Goal: Book appointment/travel/reservation

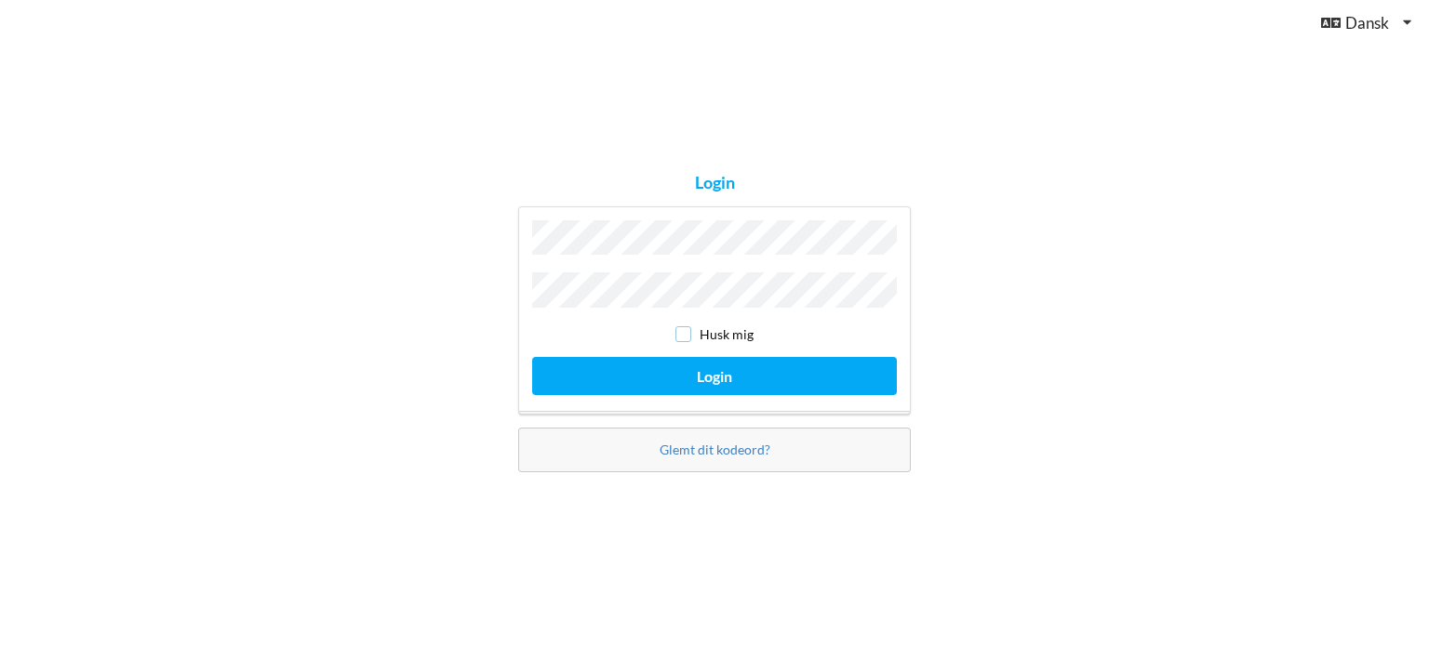
click at [686, 326] on input "checkbox" at bounding box center [683, 334] width 16 height 16
checkbox input "true"
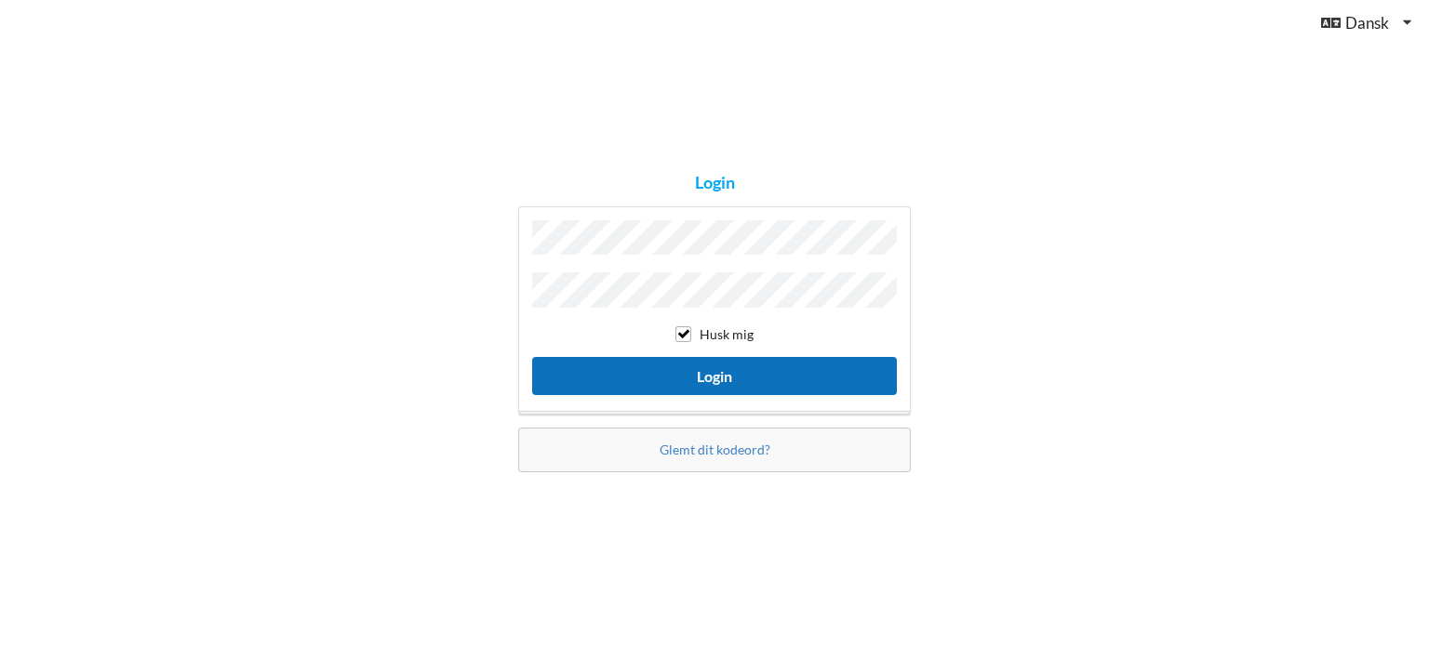
click at [715, 370] on button "Login" at bounding box center [714, 376] width 365 height 38
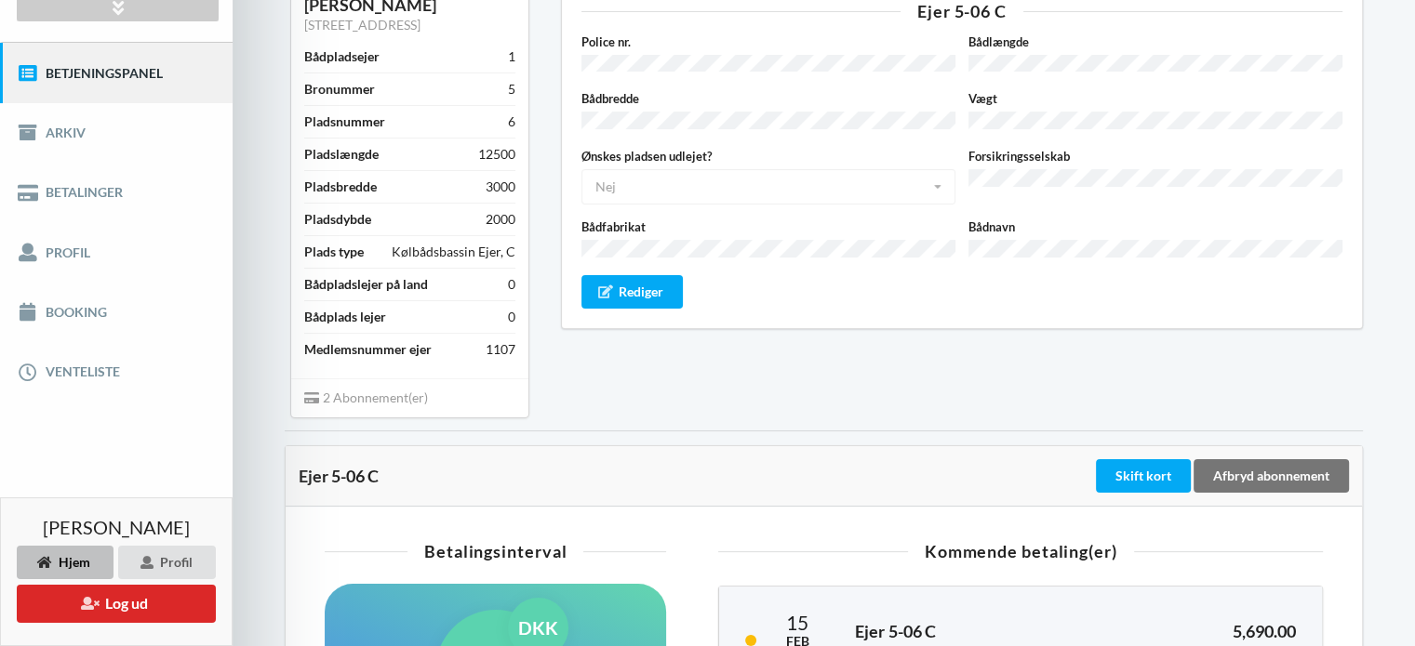
scroll to position [170, 0]
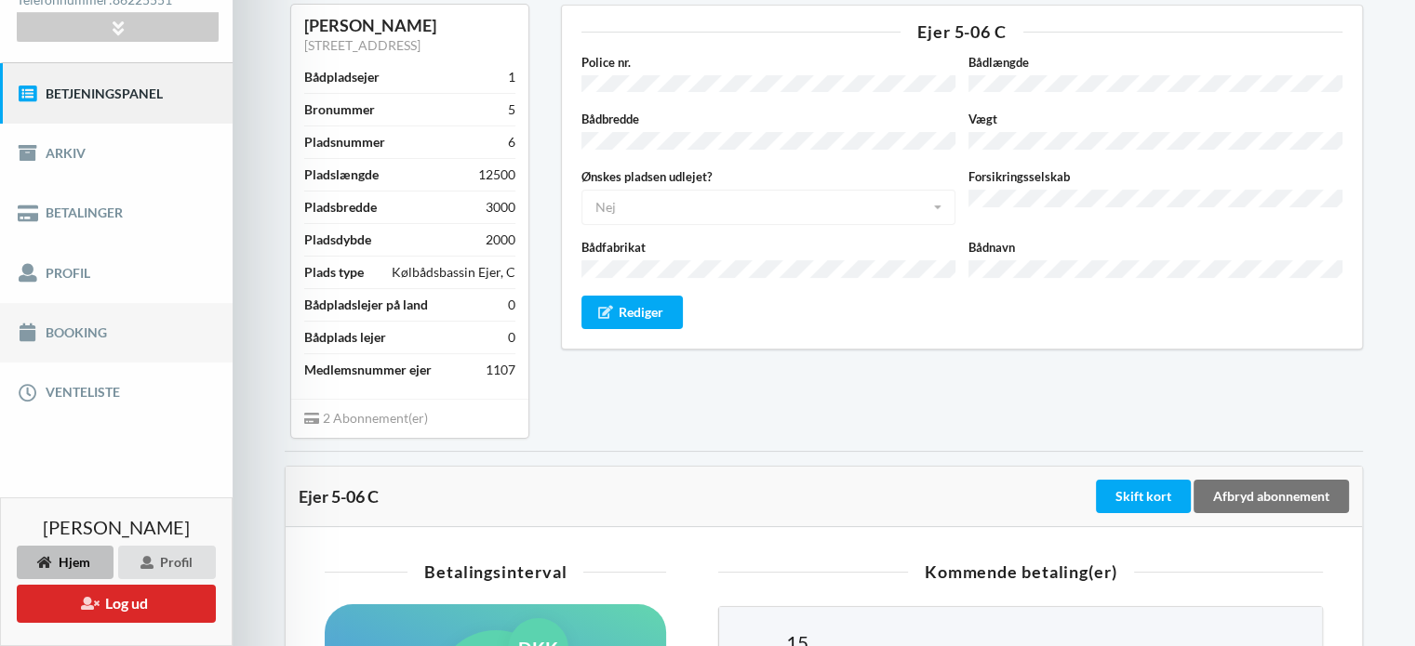
click at [80, 332] on link "Booking" at bounding box center [116, 333] width 233 height 60
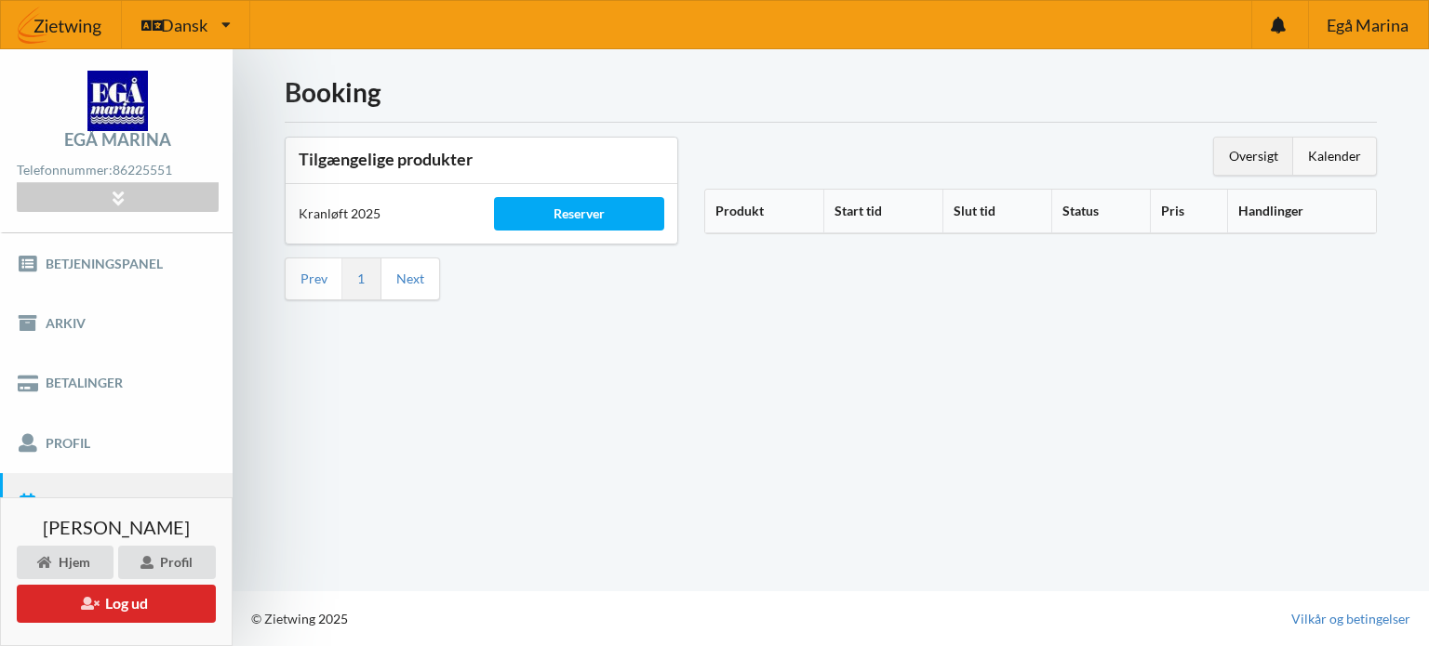
click at [1337, 151] on div "Kalender" at bounding box center [1334, 156] width 83 height 37
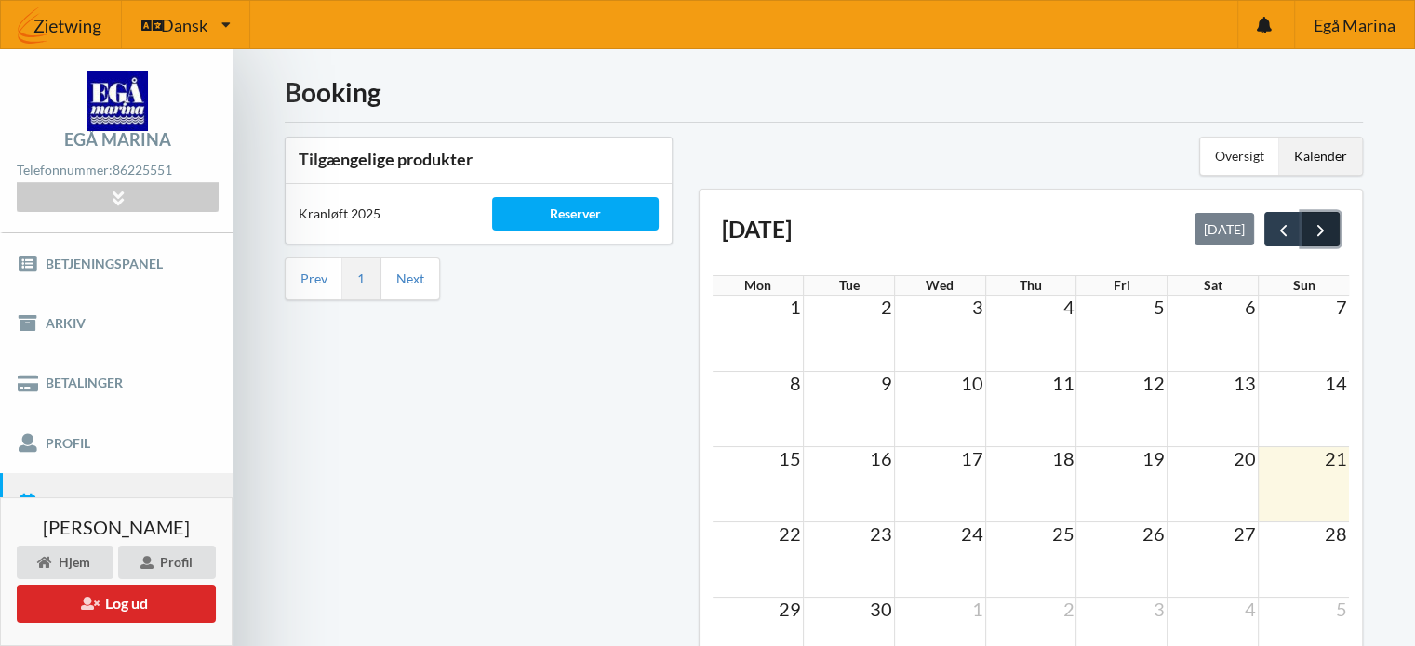
click at [1325, 225] on span "next" at bounding box center [1321, 230] width 20 height 20
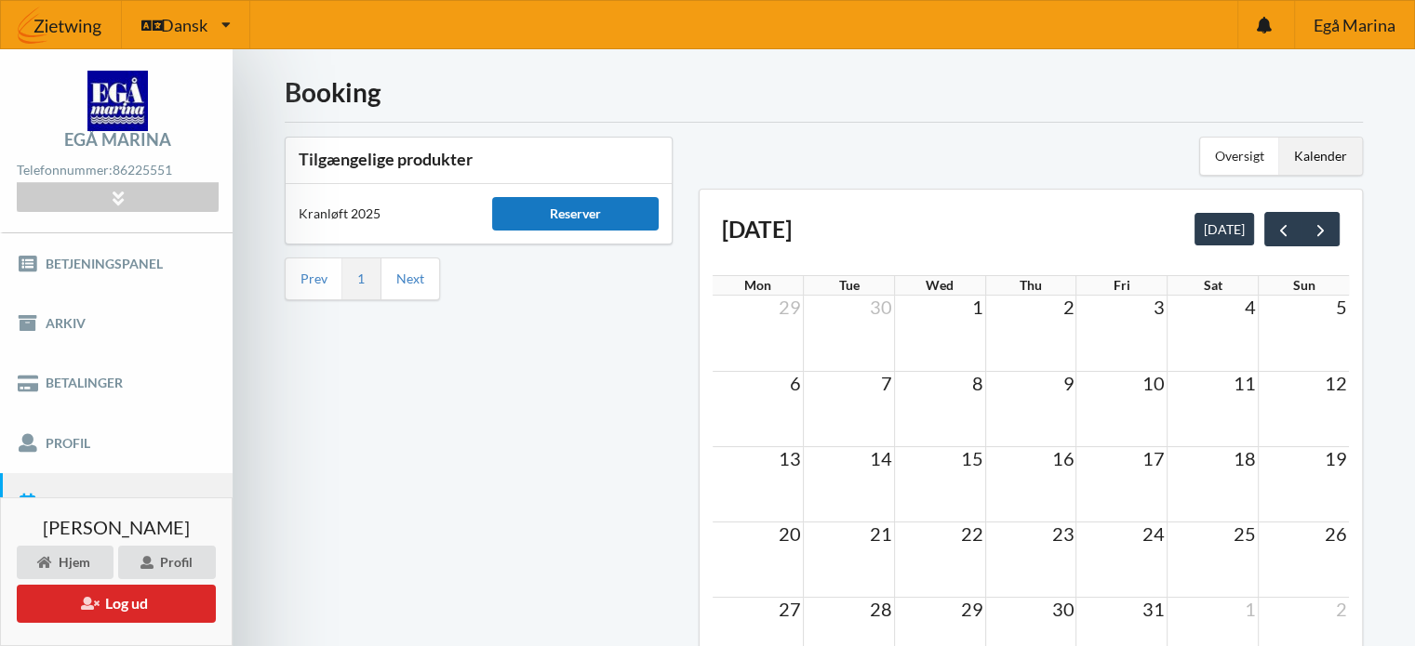
click at [578, 207] on div "Reserver" at bounding box center [575, 213] width 167 height 33
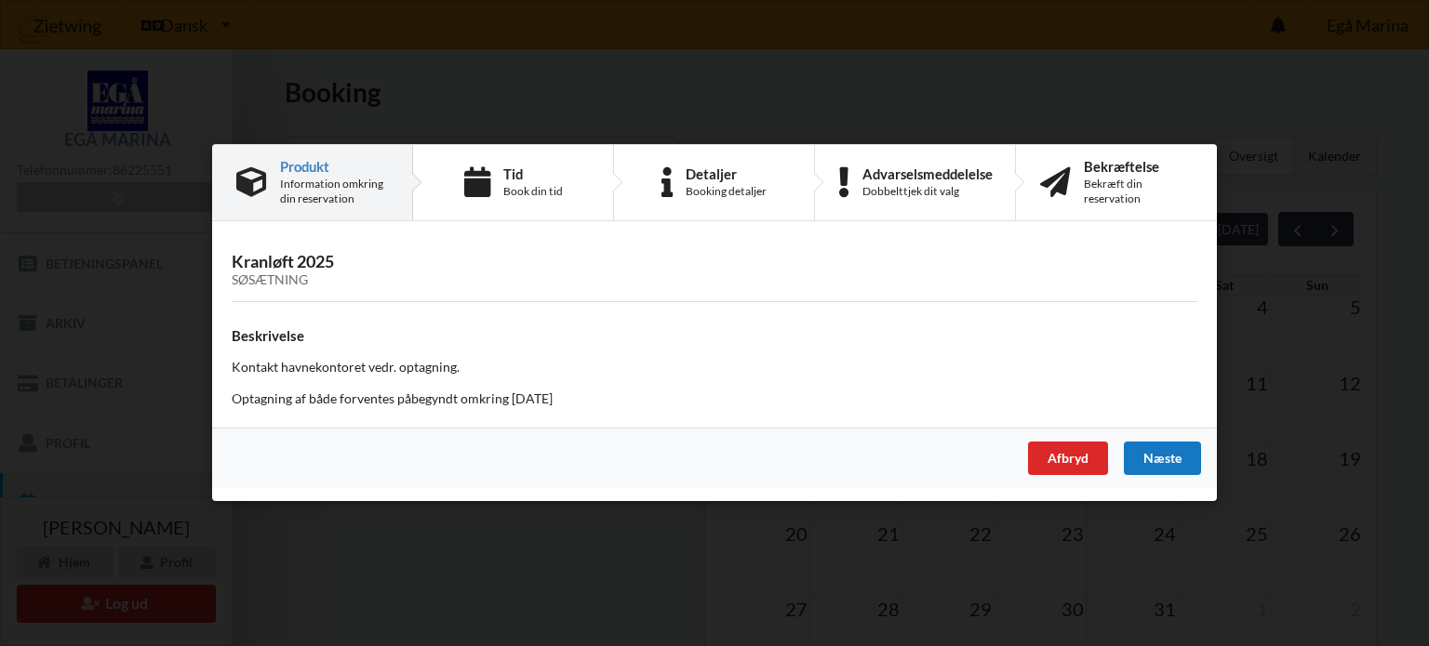
click at [1168, 451] on div "Næste" at bounding box center [1162, 459] width 77 height 33
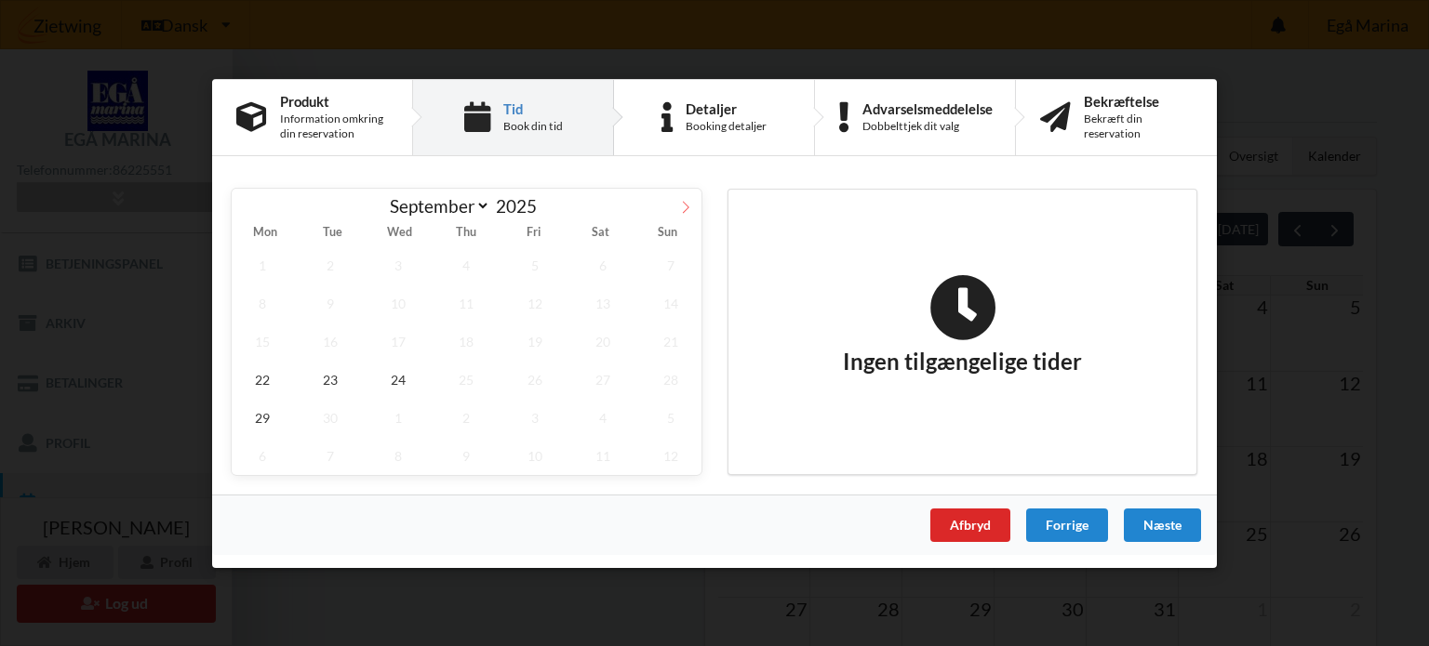
click at [685, 204] on icon at bounding box center [686, 207] width 7 height 12
select select "9"
click at [605, 342] on span "18" at bounding box center [602, 341] width 61 height 38
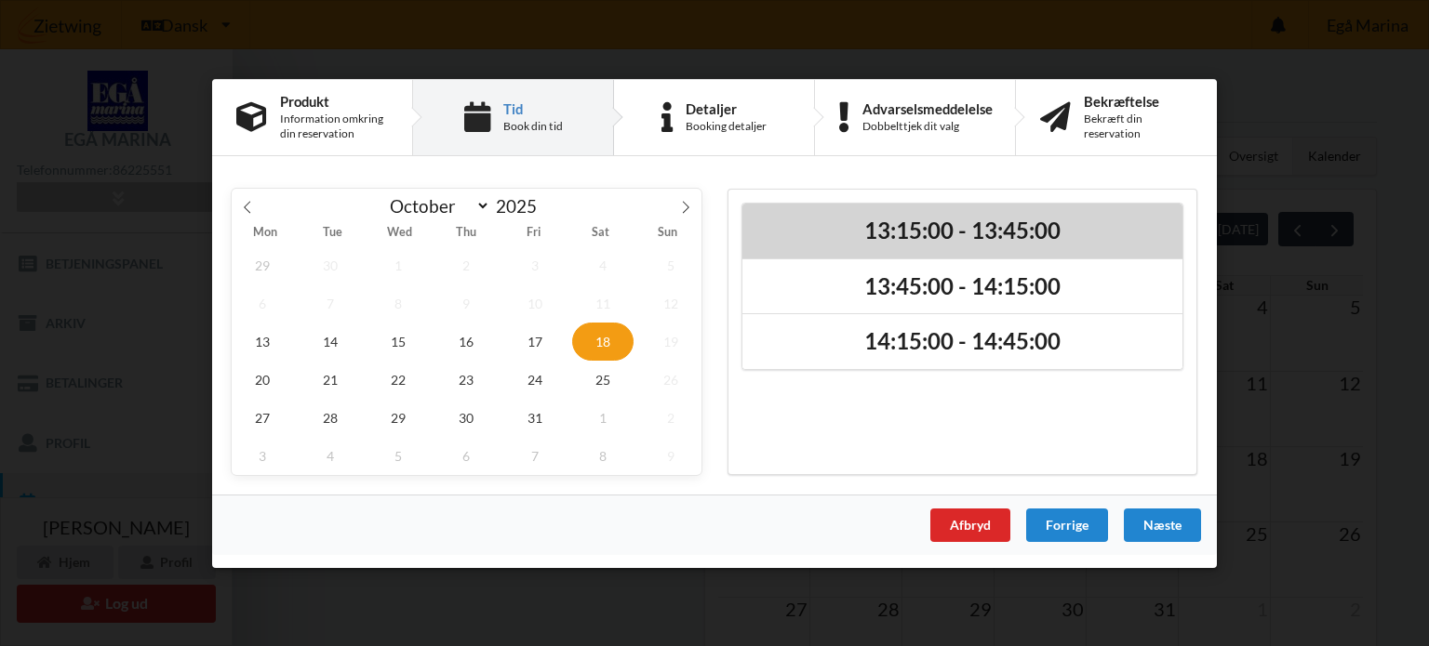
click at [985, 233] on h2 "13:15:00 - 13:45:00" at bounding box center [962, 230] width 414 height 29
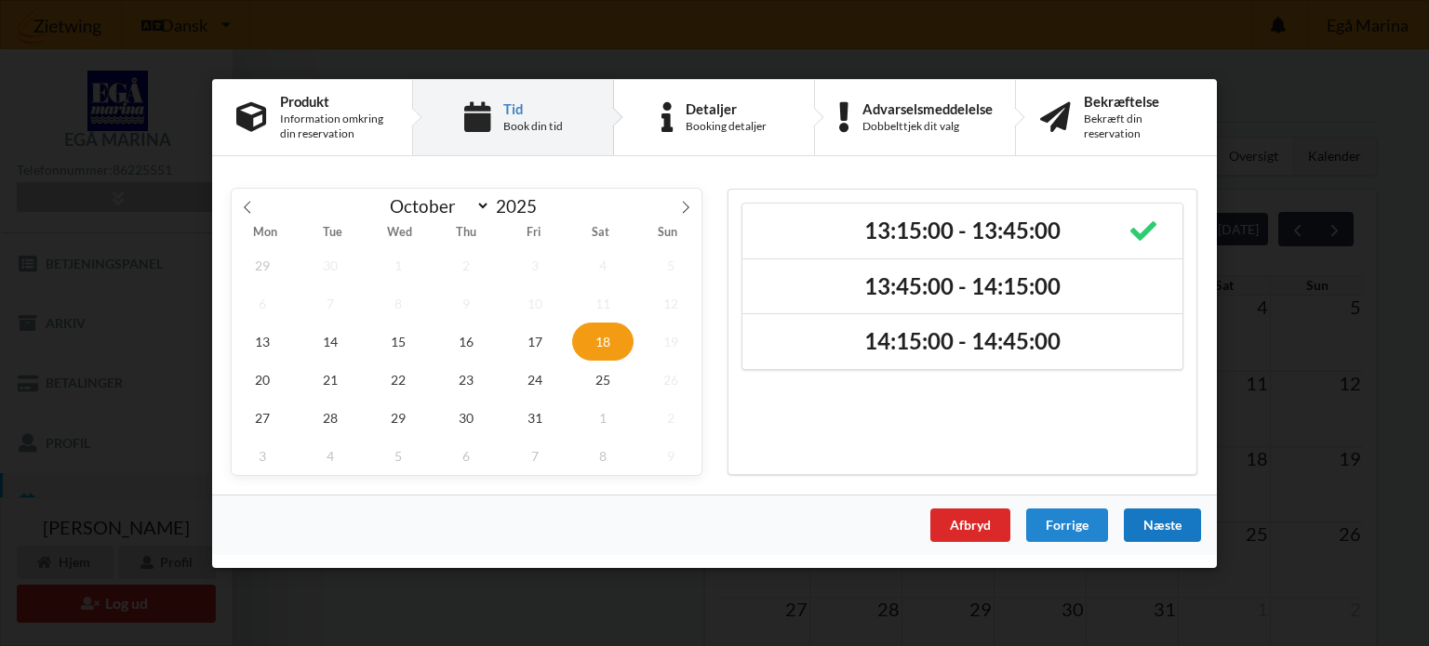
click at [1168, 513] on div "Næste" at bounding box center [1162, 524] width 77 height 33
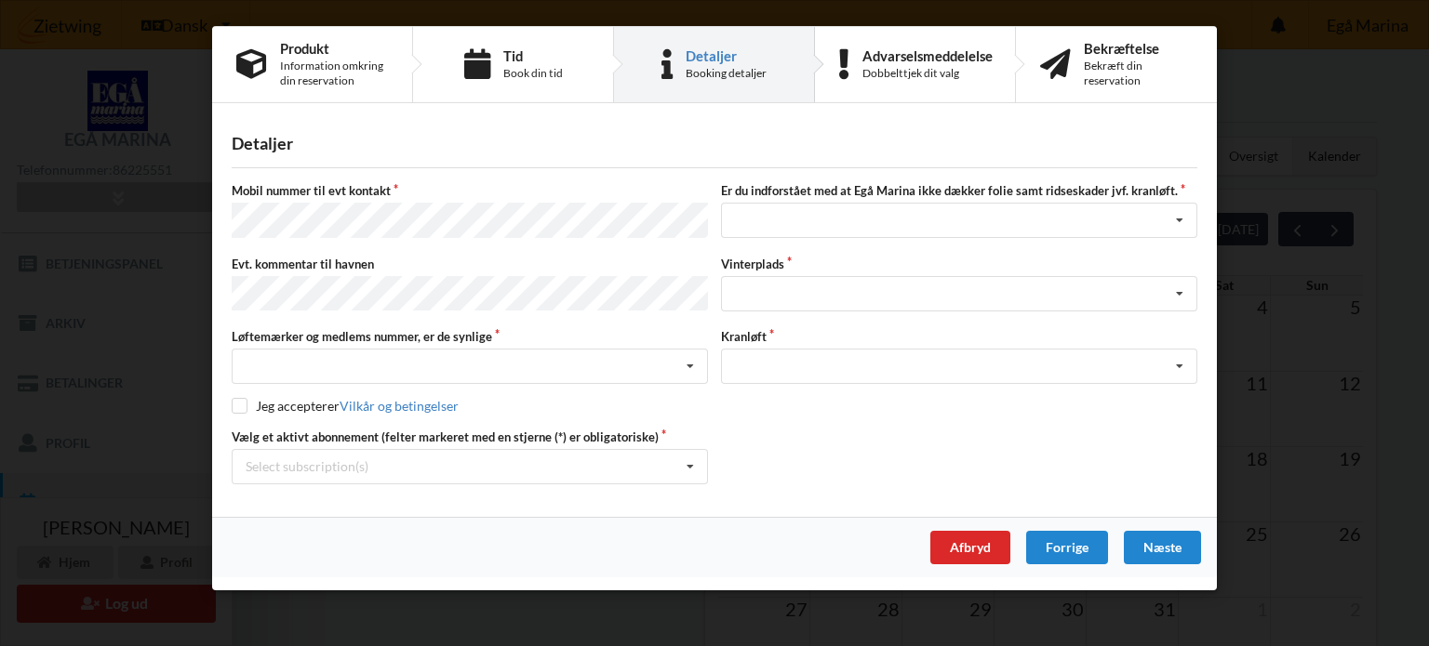
click at [841, 259] on label "Vinterplads" at bounding box center [959, 264] width 476 height 17
click at [1179, 289] on icon at bounding box center [1180, 294] width 28 height 34
click at [236, 398] on input "checkbox" at bounding box center [240, 406] width 16 height 16
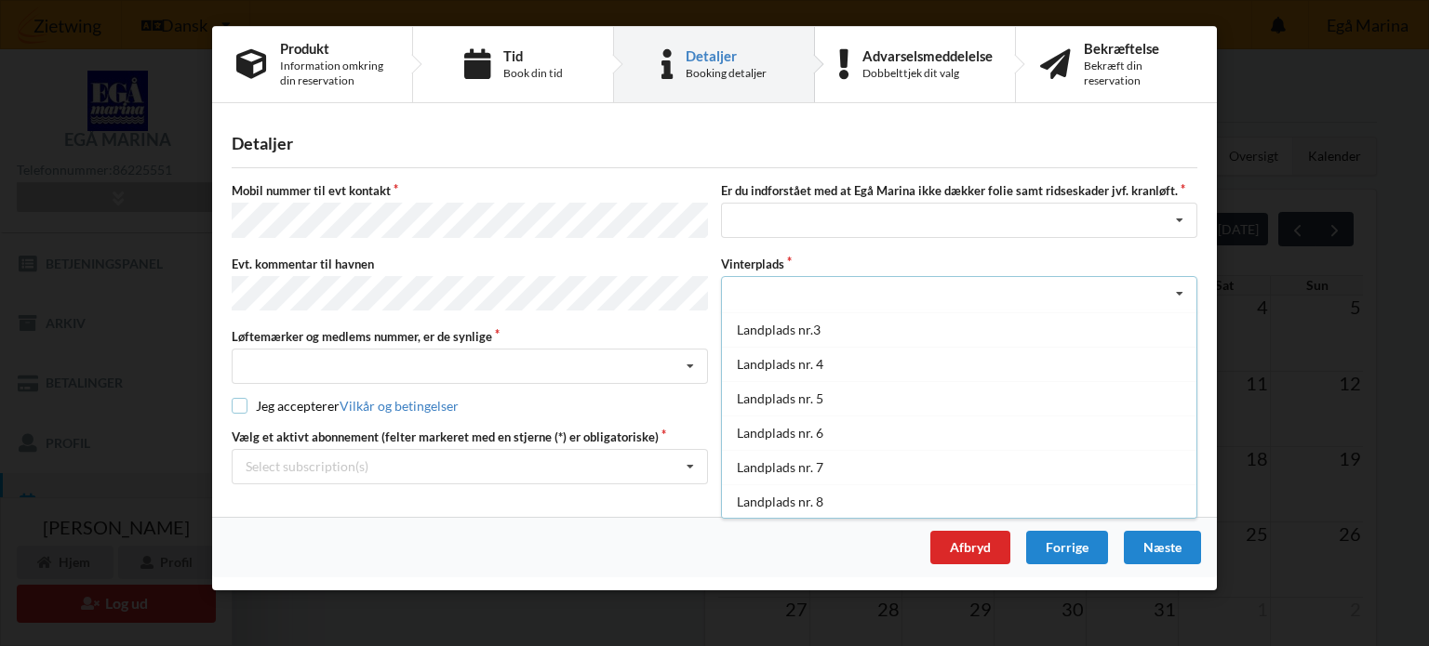
checkbox input "true"
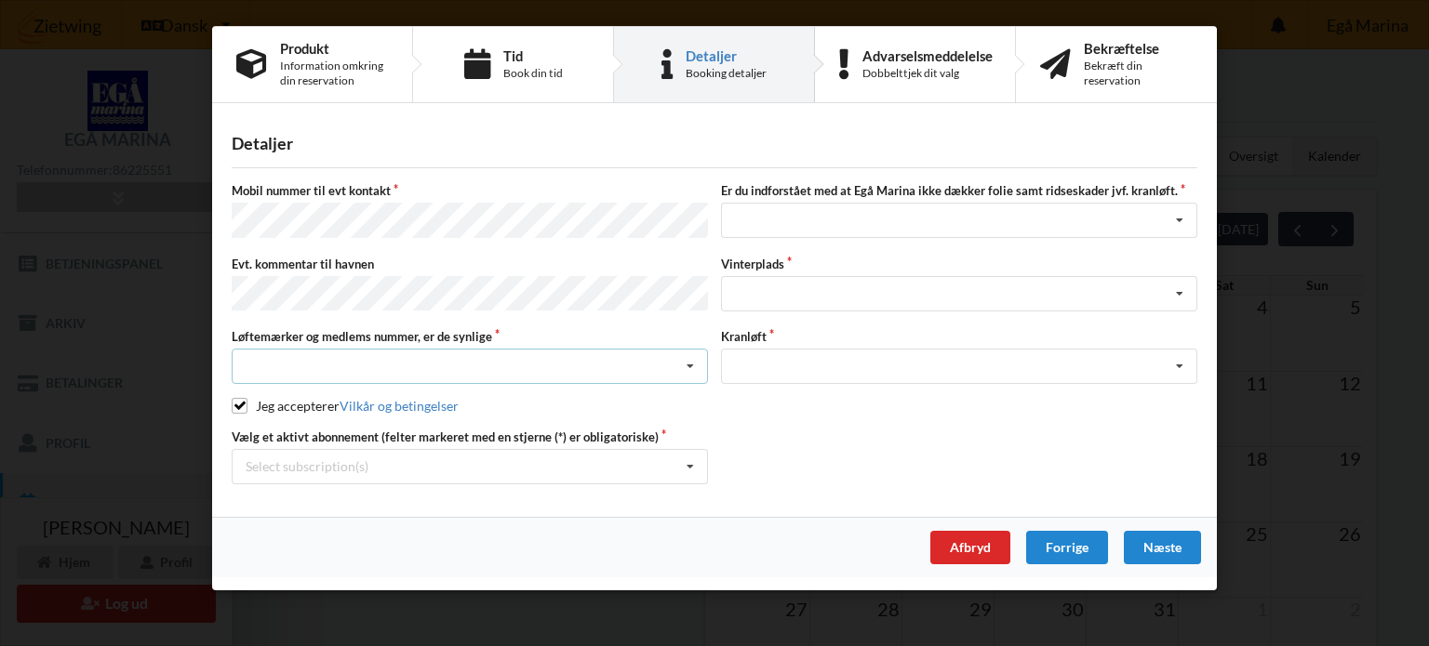
click at [697, 360] on icon at bounding box center [690, 367] width 28 height 34
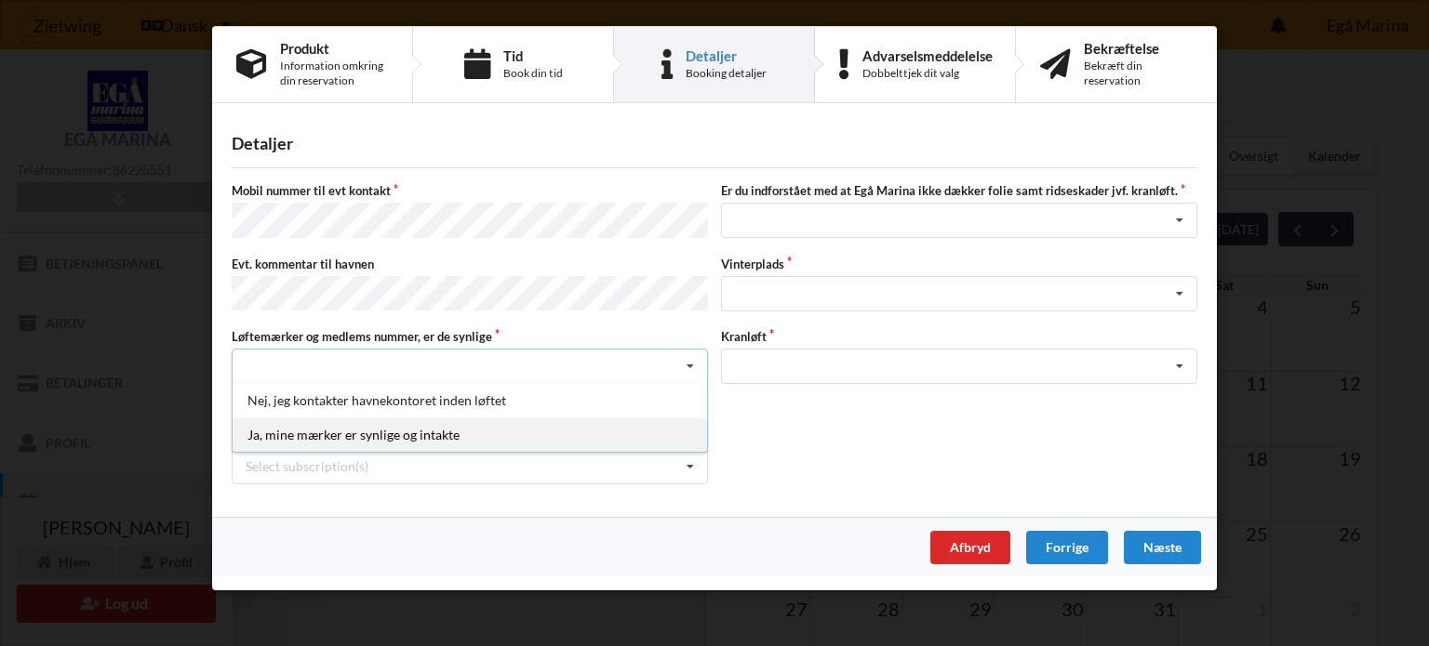
click at [439, 430] on div "Ja, mine mærker er synlige og intakte" at bounding box center [470, 435] width 474 height 34
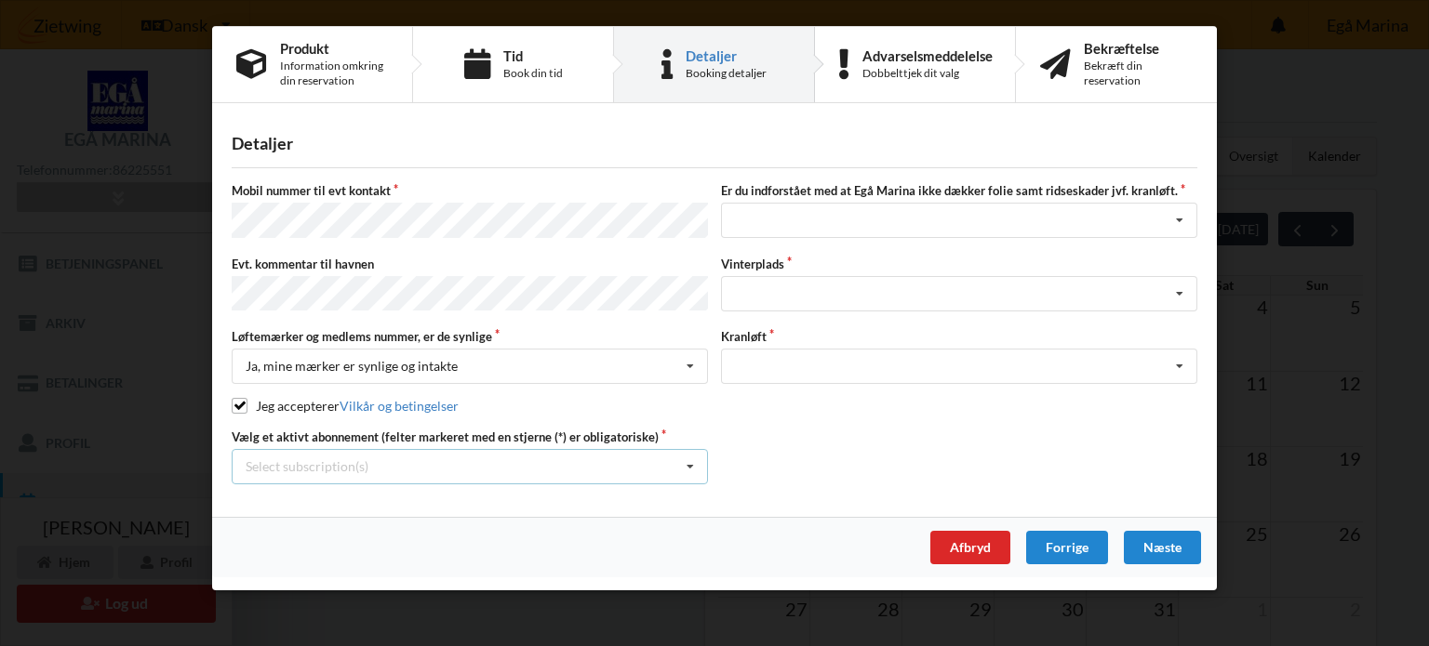
click at [691, 452] on icon at bounding box center [690, 467] width 28 height 34
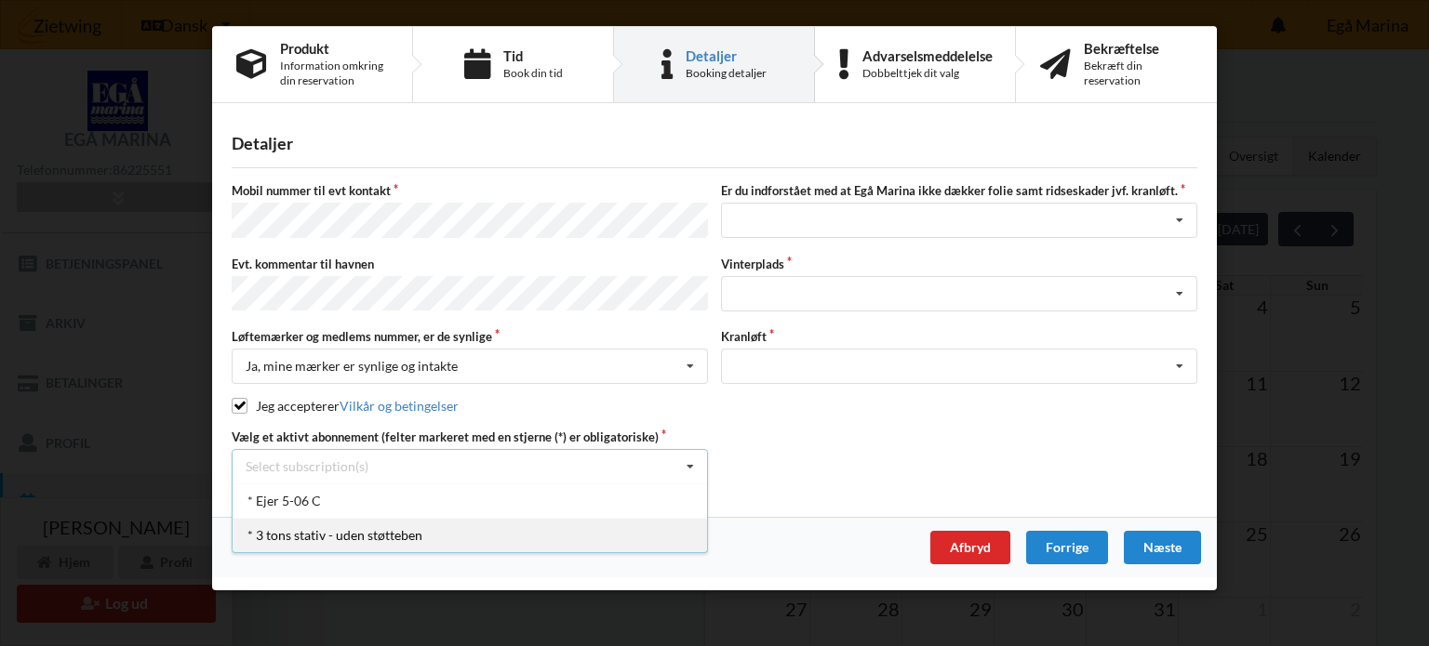
click at [486, 527] on div "* 3 tons stativ - uden støtteben" at bounding box center [470, 535] width 474 height 34
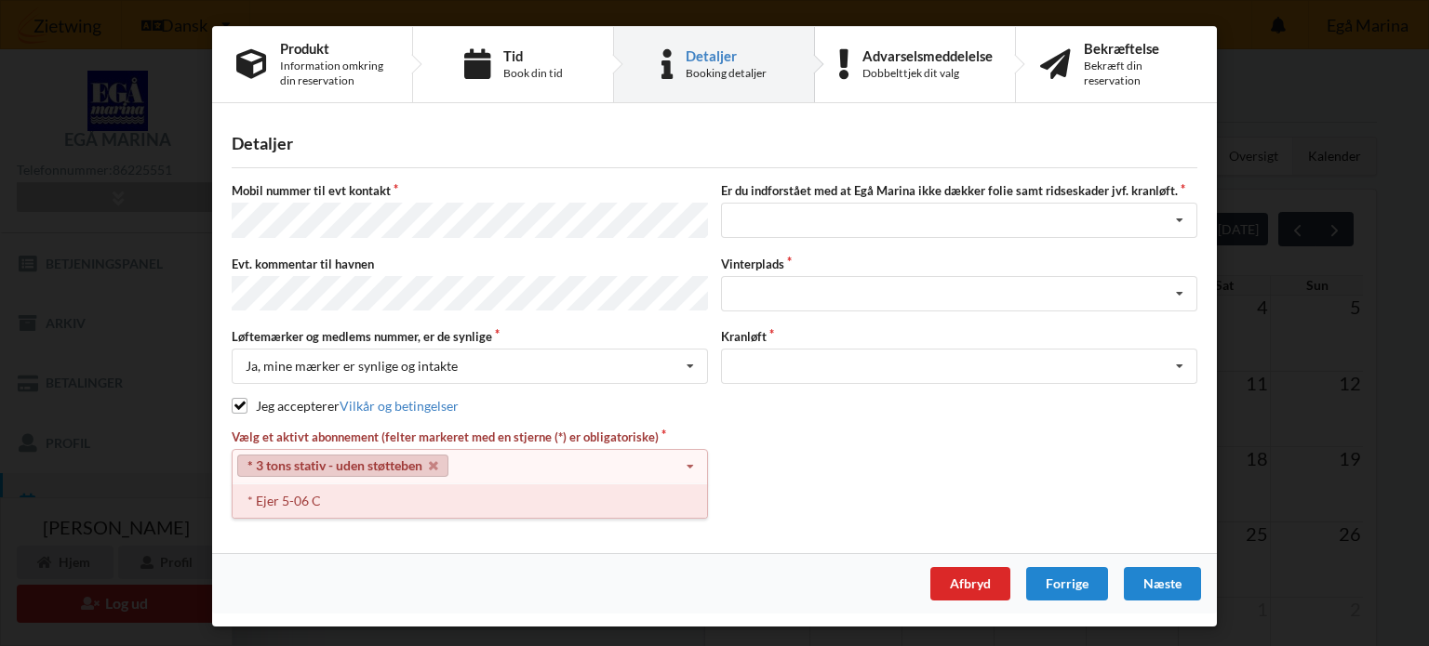
click at [426, 484] on div "* Ejer 5-06 C" at bounding box center [470, 501] width 474 height 34
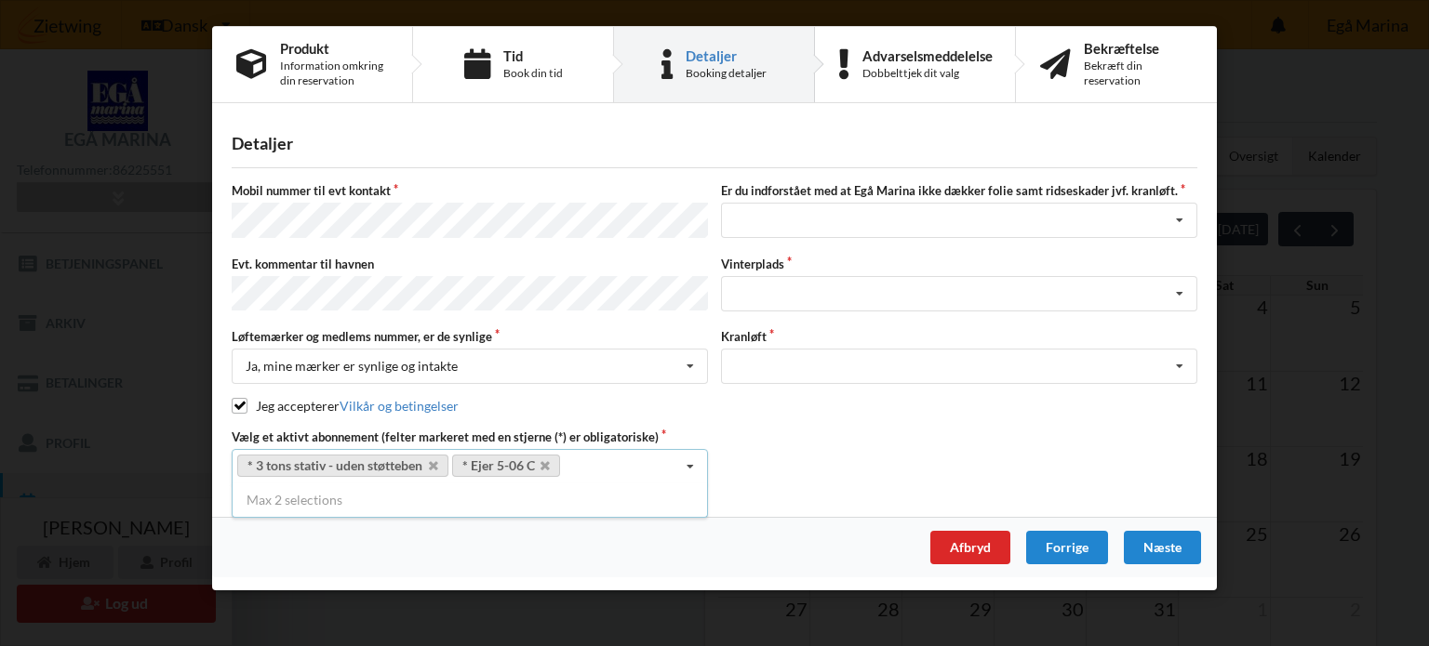
click at [654, 553] on div "Afbryd Forrige [GEOGRAPHIC_DATA]" at bounding box center [714, 547] width 1005 height 60
click at [685, 456] on icon at bounding box center [690, 467] width 28 height 34
click at [1181, 219] on icon at bounding box center [1180, 221] width 28 height 34
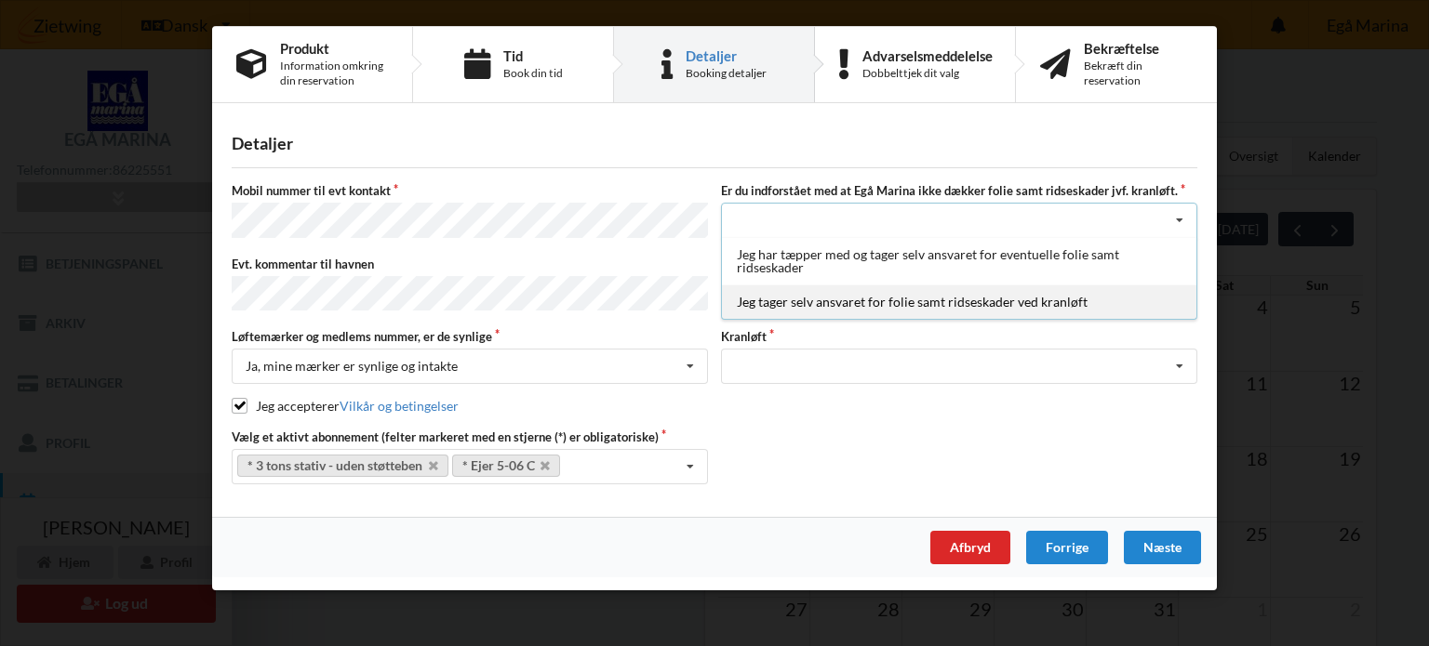
click at [977, 304] on div "Jeg tager selv ansvaret for folie samt ridseskader ved kranløft" at bounding box center [959, 302] width 474 height 34
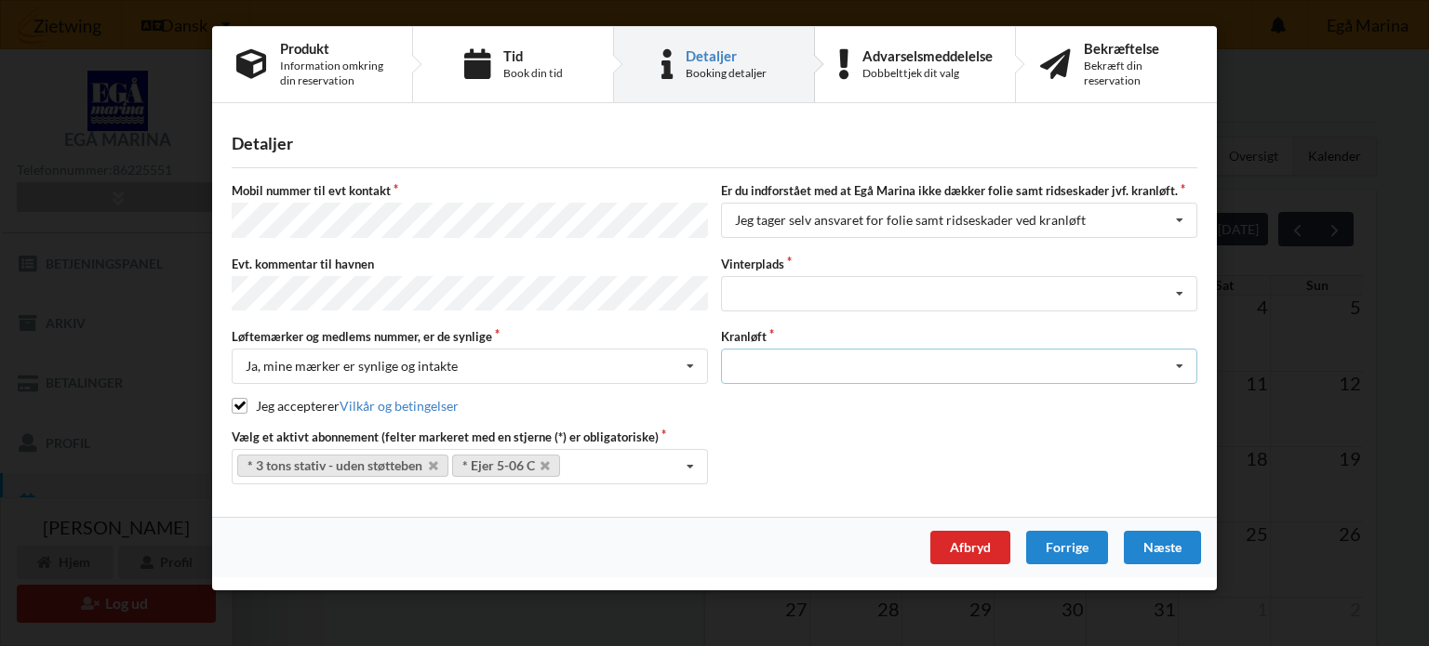
click at [1178, 356] on icon at bounding box center [1180, 367] width 28 height 34
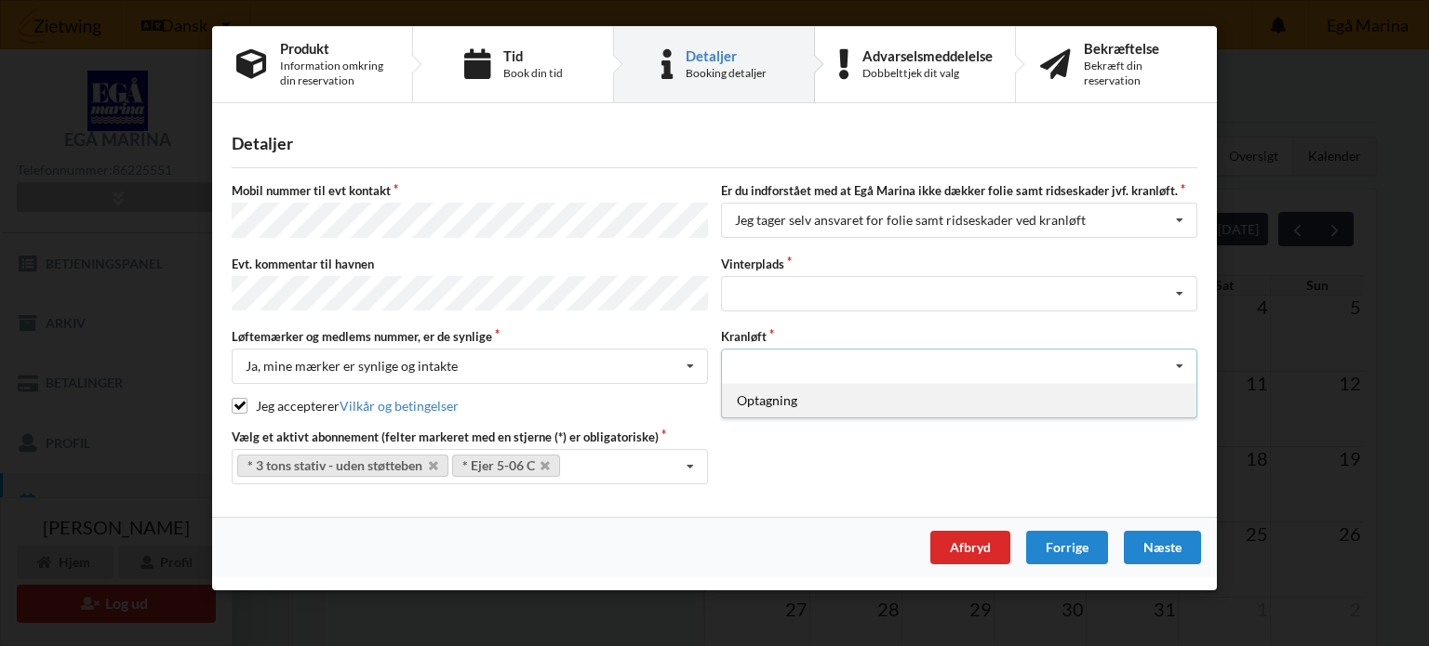
click at [825, 396] on div "Optagning" at bounding box center [959, 400] width 474 height 34
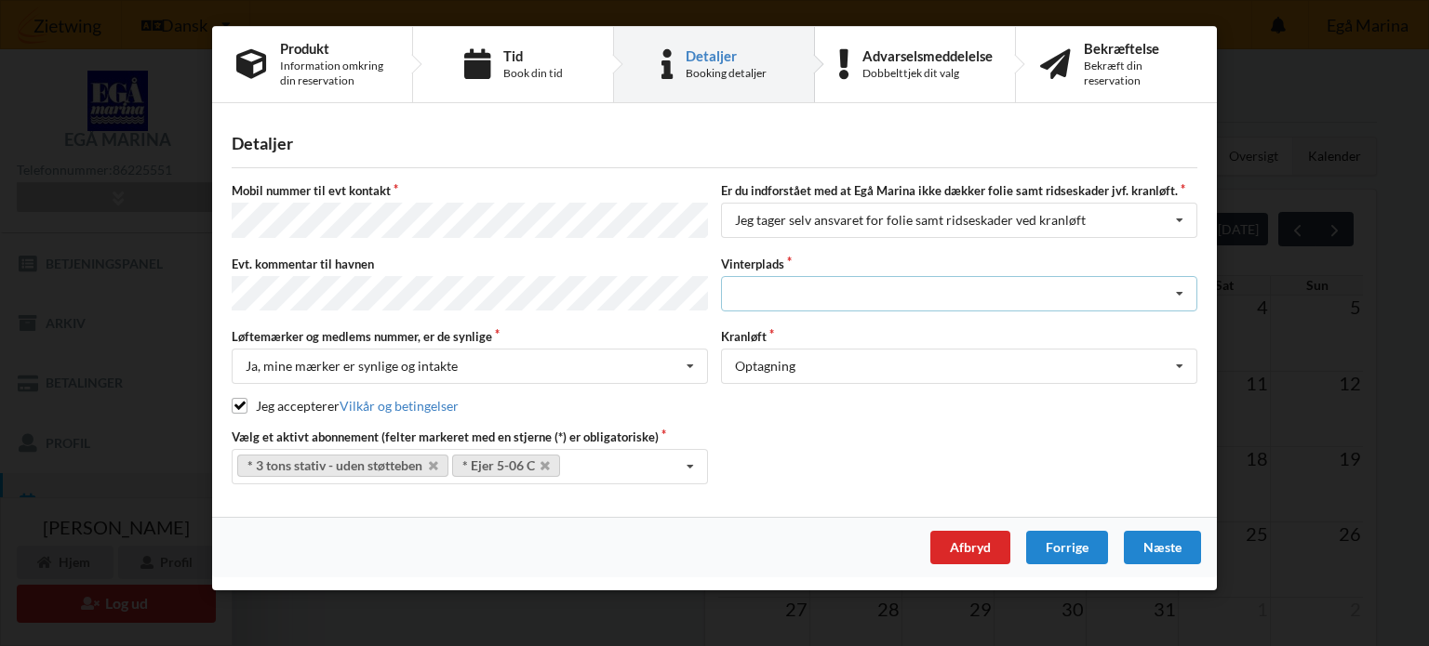
click at [1179, 283] on icon at bounding box center [1180, 294] width 28 height 34
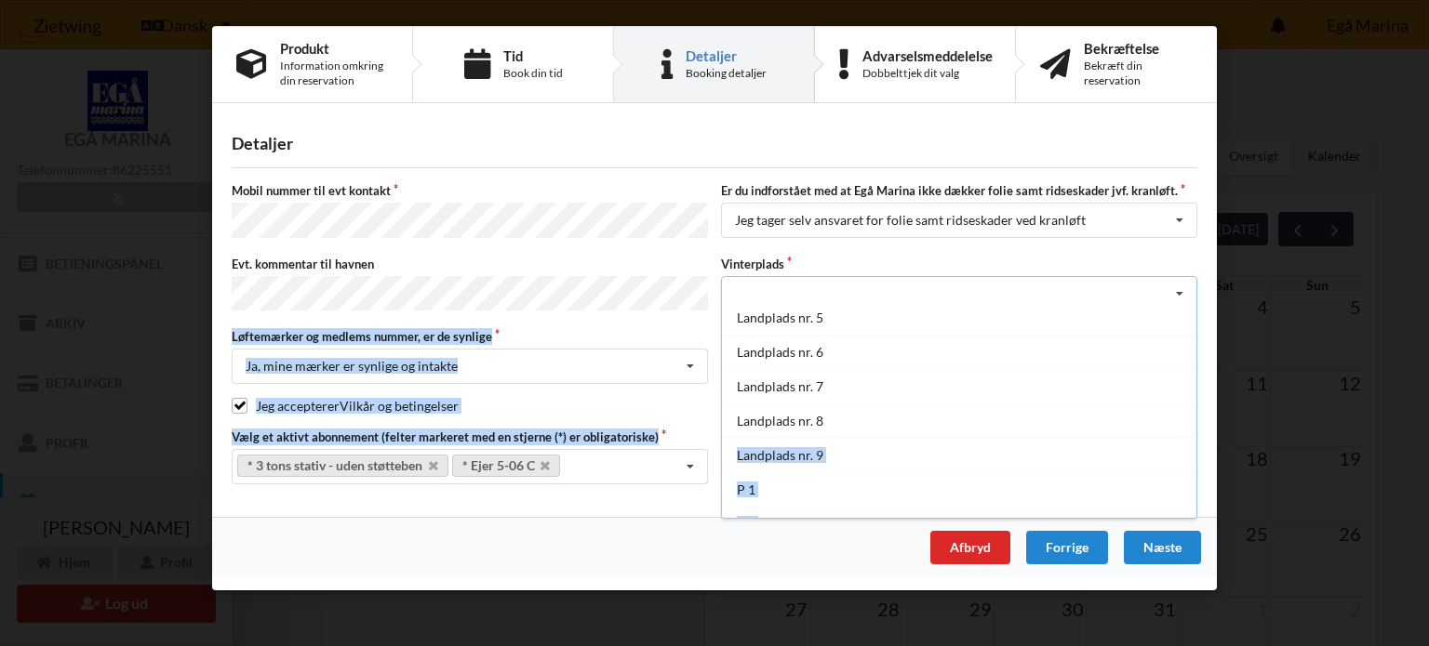
drag, startPoint x: 1187, startPoint y: 413, endPoint x: 1199, endPoint y: 442, distance: 31.3
click at [1197, 442] on div "Mobil nummer til evt kontakt Er du indforstået med at Egå Marina ikke dækker fo…" at bounding box center [715, 333] width 966 height 302
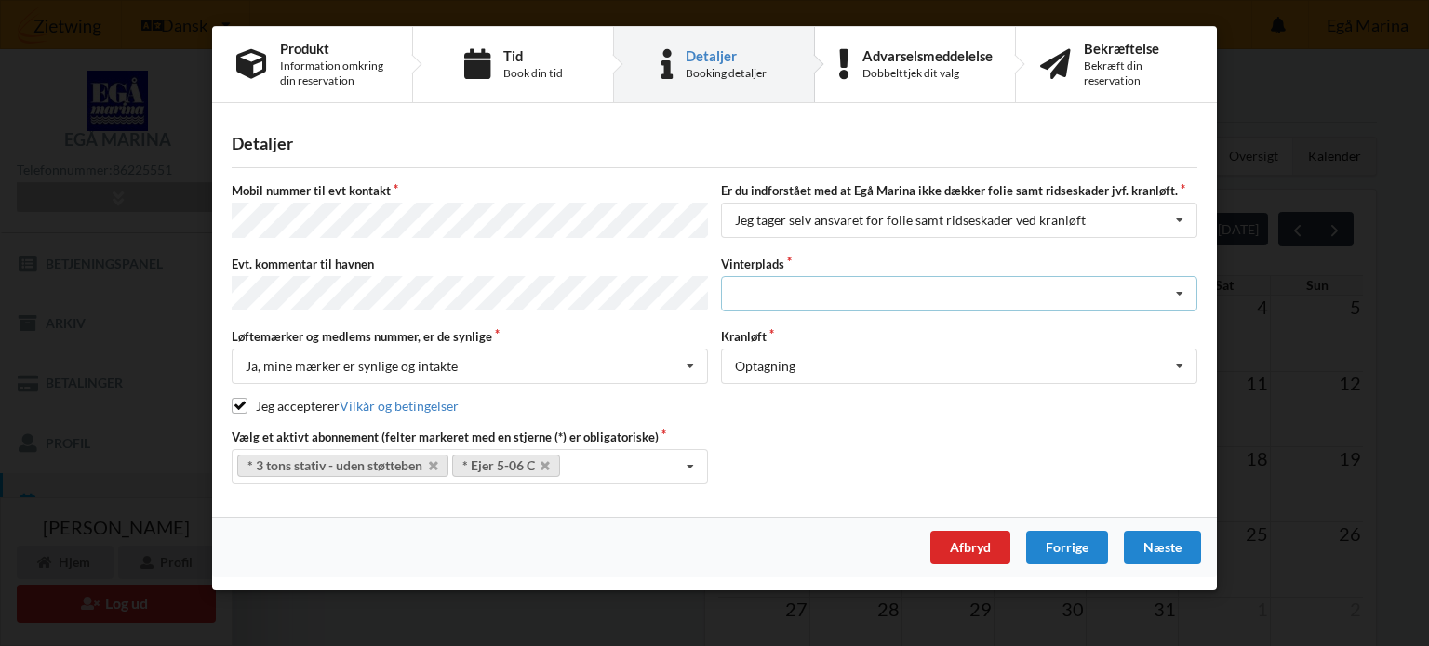
click at [1179, 287] on icon at bounding box center [1180, 294] width 28 height 34
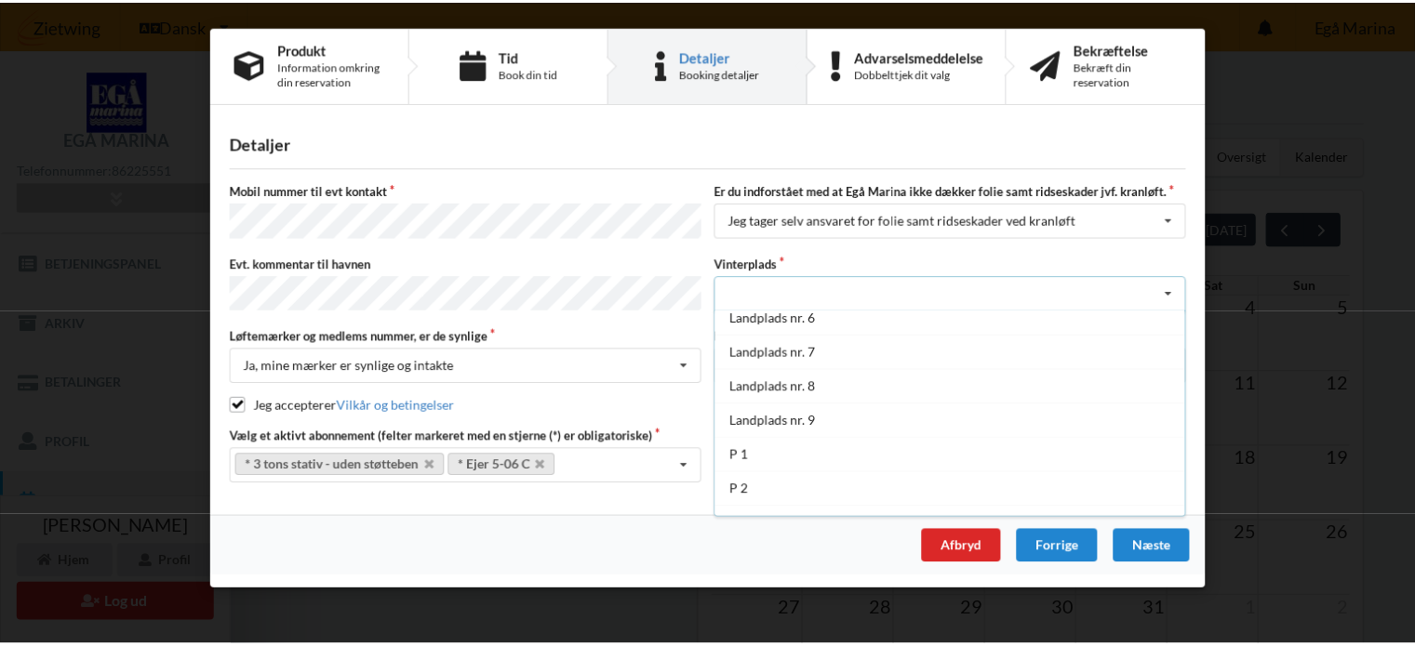
scroll to position [202, 0]
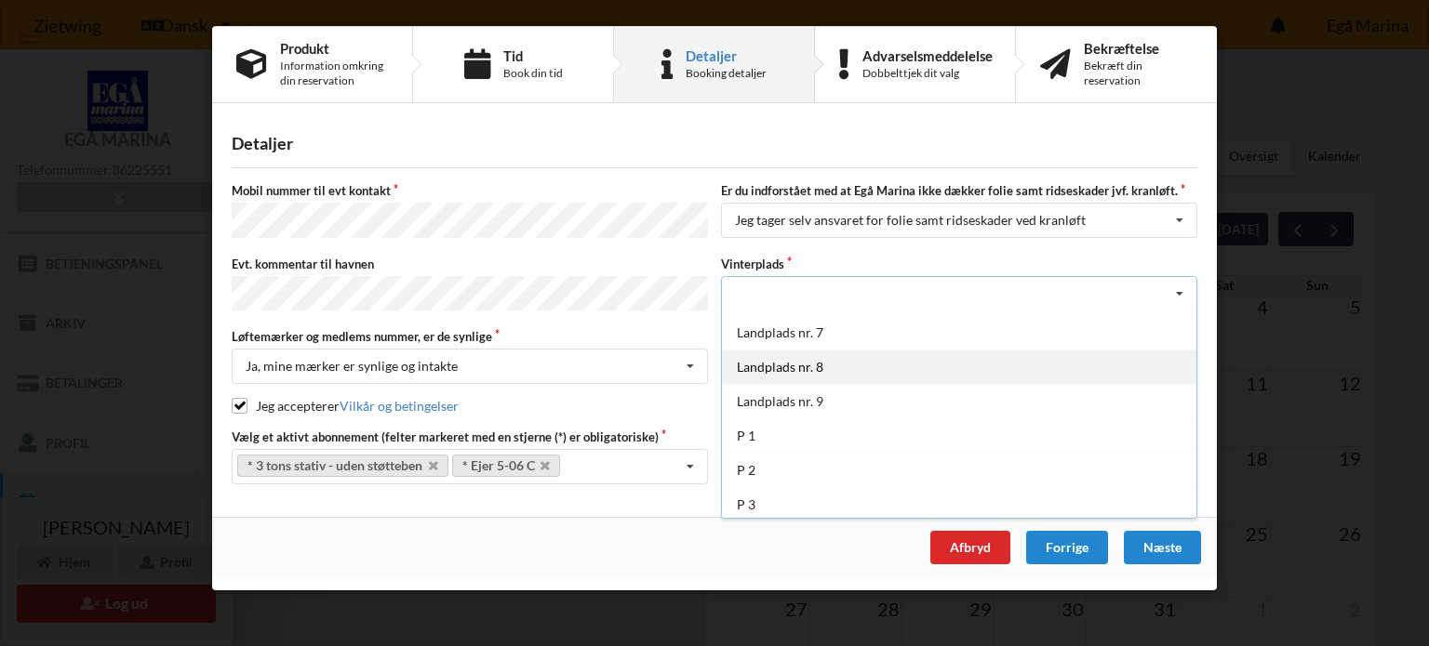
click at [788, 360] on div "Landplads nr. 8" at bounding box center [959, 367] width 474 height 34
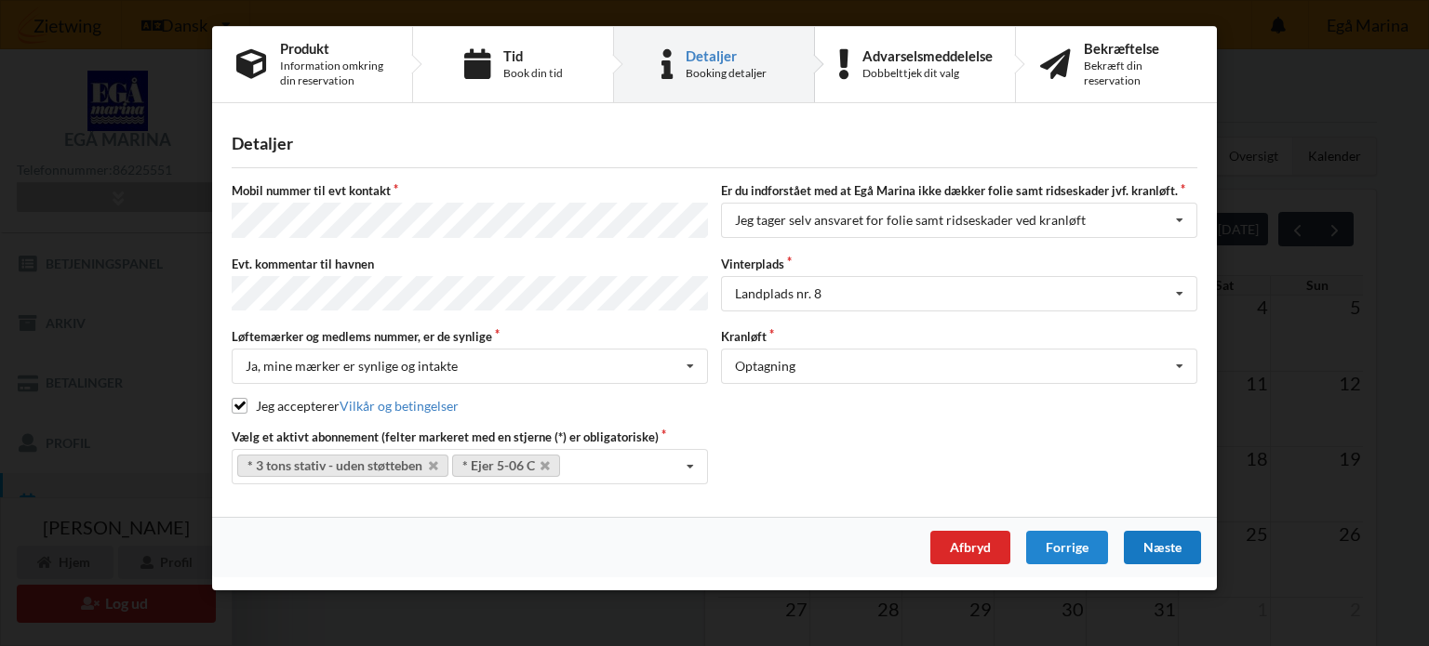
click at [1172, 532] on div "Næste" at bounding box center [1162, 547] width 77 height 33
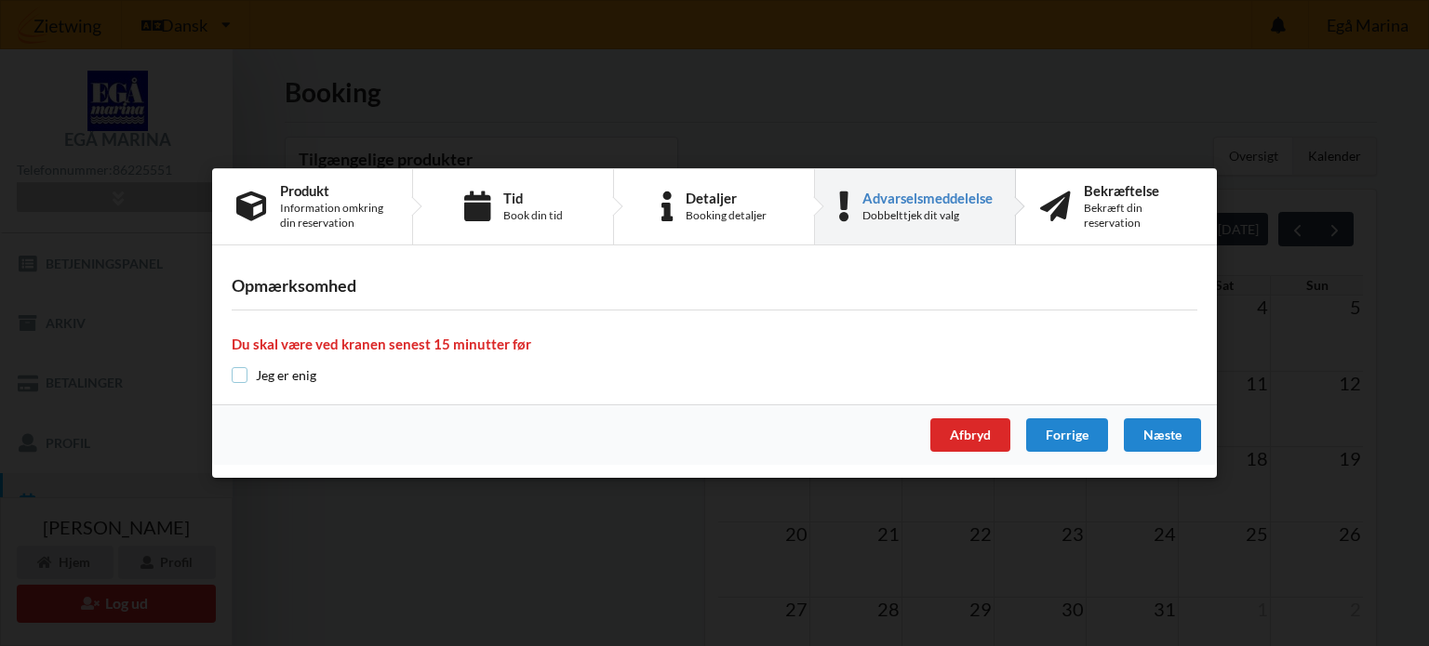
click at [237, 375] on input "checkbox" at bounding box center [240, 375] width 16 height 16
checkbox input "true"
click at [1176, 433] on div "Næste" at bounding box center [1162, 435] width 77 height 33
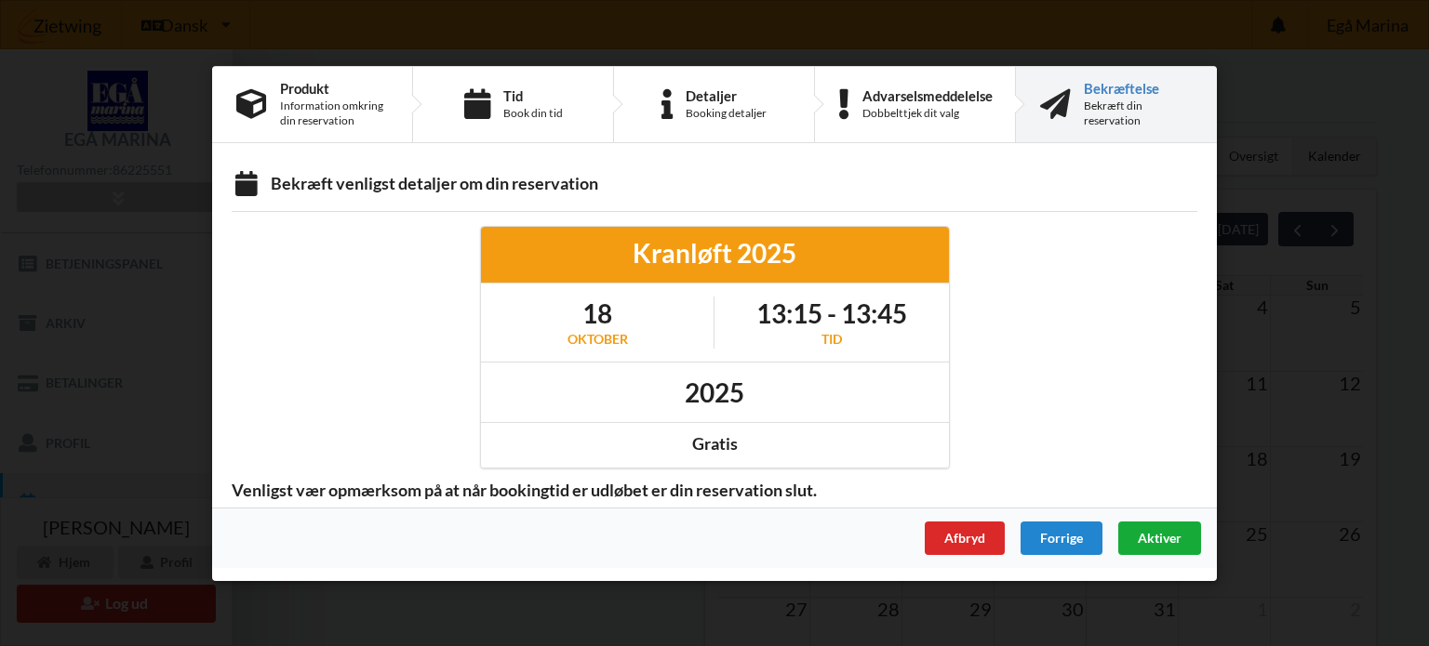
click at [1159, 534] on span "Aktiver" at bounding box center [1160, 537] width 44 height 16
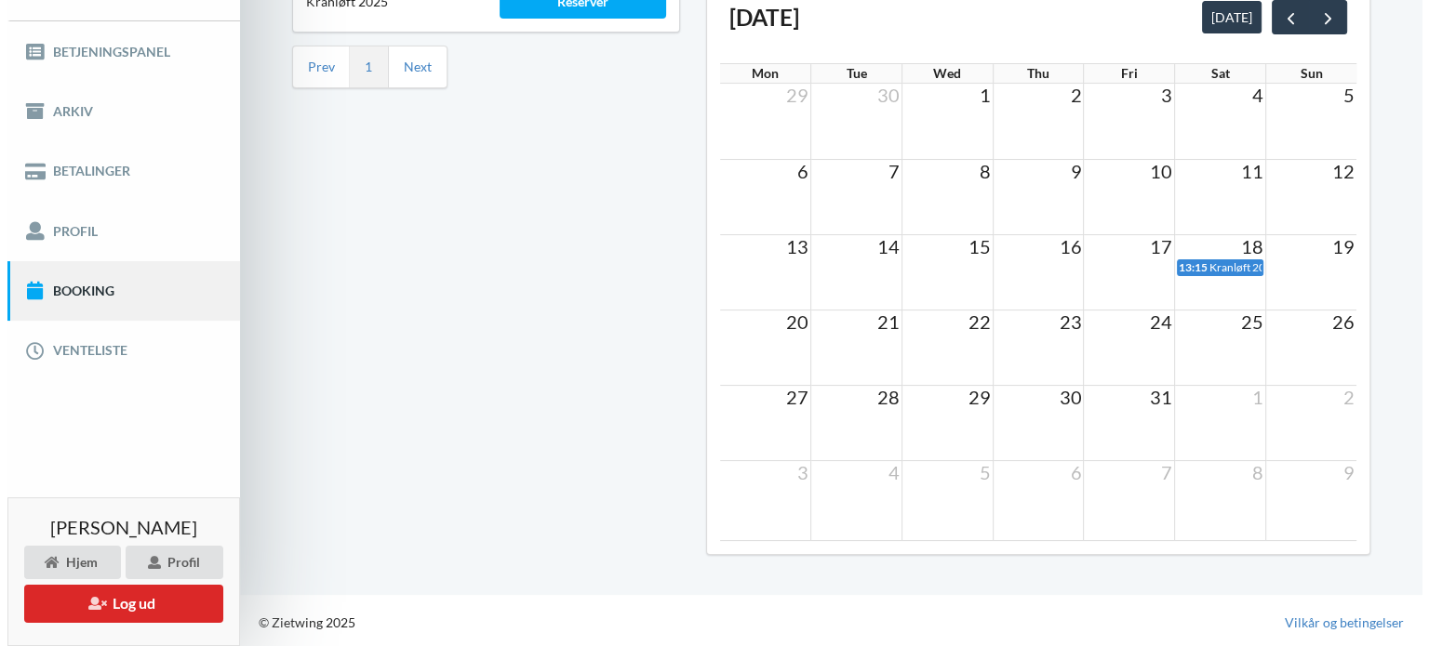
scroll to position [0, 0]
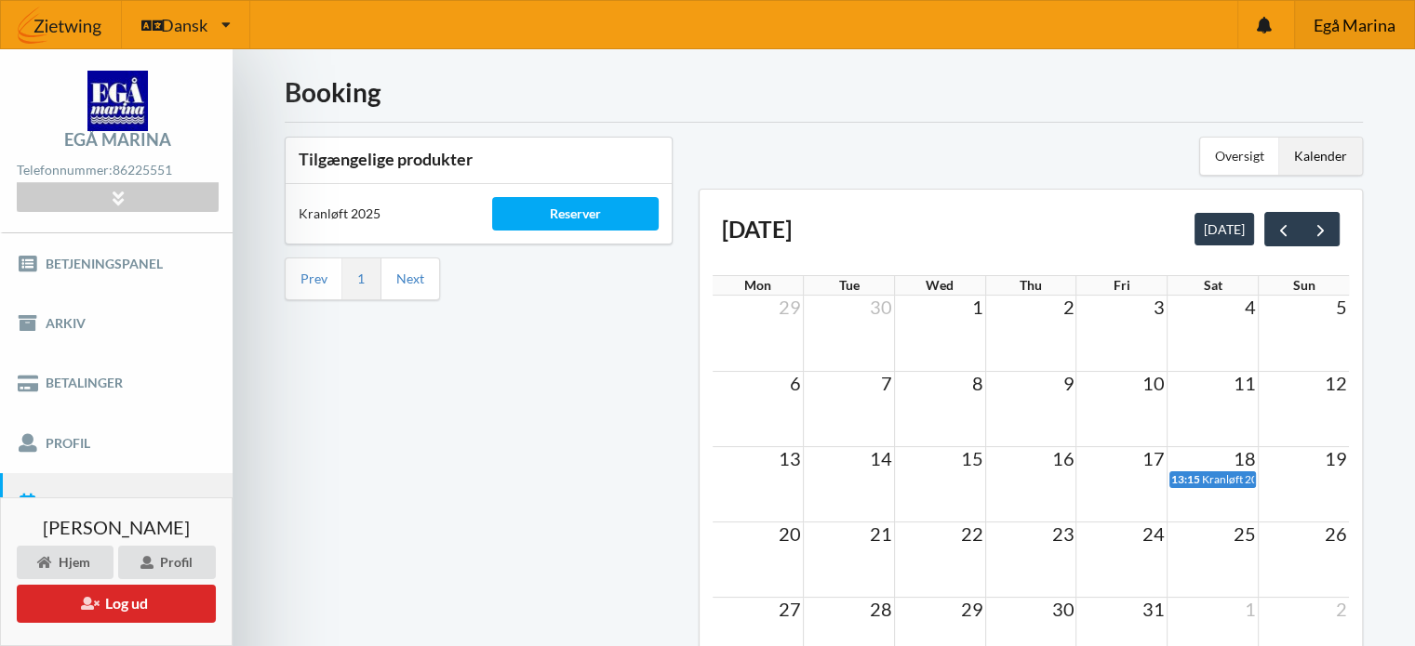
click at [1338, 17] on span "Egå Marina" at bounding box center [1353, 25] width 82 height 17
click at [1352, 17] on span "Egå Marina" at bounding box center [1353, 25] width 82 height 17
click at [127, 605] on button "Log ud" at bounding box center [116, 604] width 199 height 38
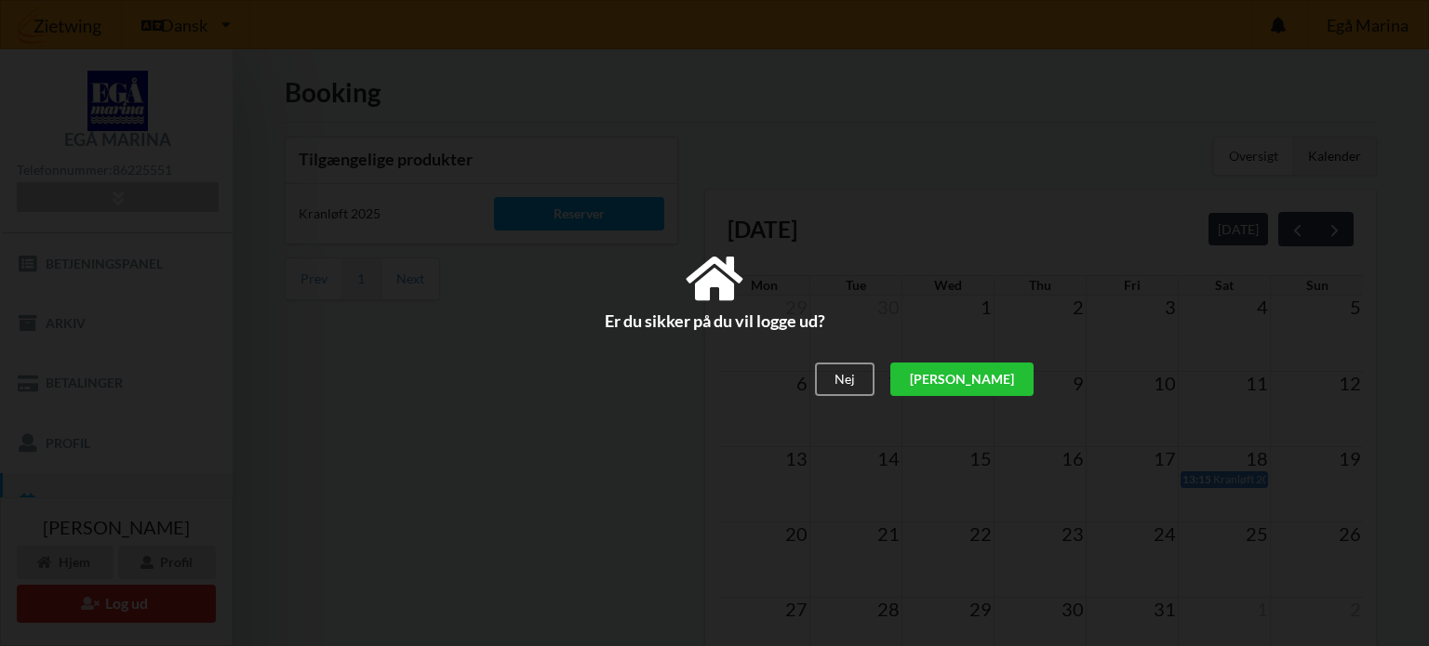
click at [1009, 379] on div "[PERSON_NAME]" at bounding box center [961, 379] width 143 height 33
